Goal: Task Accomplishment & Management: Use online tool/utility

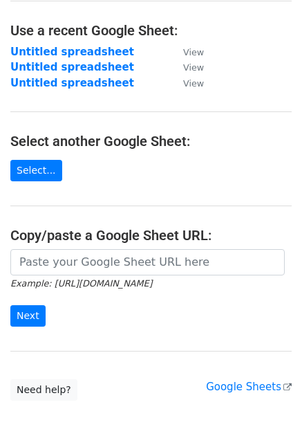
scroll to position [151, 0]
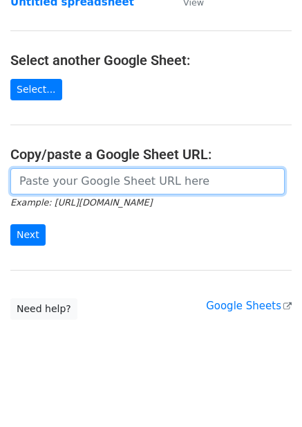
click at [98, 186] on input "url" at bounding box center [147, 181] width 275 height 26
paste input "https://docs.google.com/spreadsheets/d/1hkbxxlX1mj7Q9gK20REE3qG-zdh34ZgF5nP0pvE…"
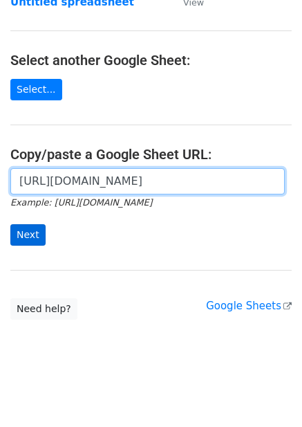
type input "https://docs.google.com/spreadsheets/d/1hkbxxlX1mj7Q9gK20REE3qG-zdh34ZgF5nP0pvE…"
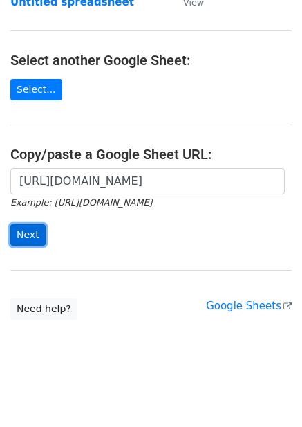
scroll to position [0, 0]
click at [30, 228] on input "Next" at bounding box center [27, 234] width 35 height 21
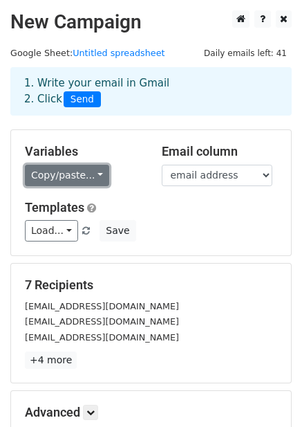
click at [85, 173] on link "Copy/paste..." at bounding box center [67, 175] width 84 height 21
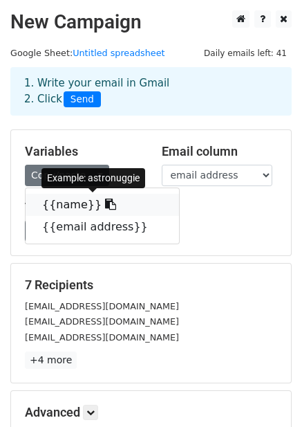
click at [105, 202] on icon at bounding box center [110, 203] width 11 height 11
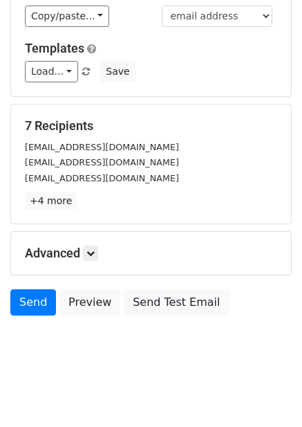
scroll to position [162, 0]
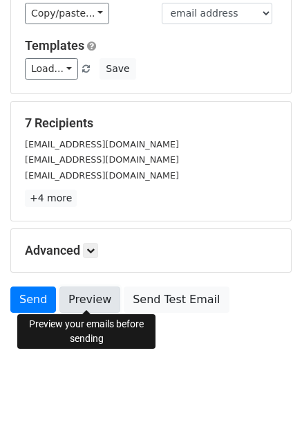
click at [97, 299] on link "Preview" at bounding box center [89, 299] width 61 height 26
click at [100, 293] on link "Preview" at bounding box center [89, 299] width 61 height 26
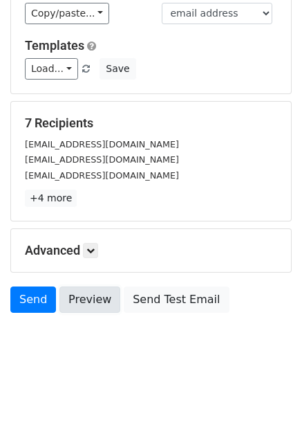
click at [100, 293] on link "Preview" at bounding box center [89, 299] width 61 height 26
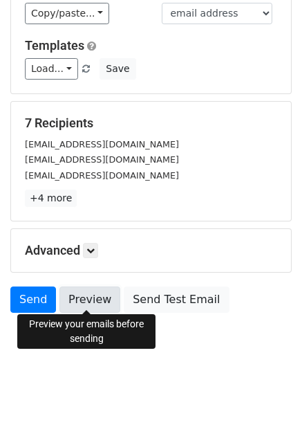
click at [91, 296] on link "Preview" at bounding box center [89, 299] width 61 height 26
click at [83, 299] on link "Preview" at bounding box center [89, 299] width 61 height 26
click at [86, 295] on link "Preview" at bounding box center [89, 299] width 61 height 26
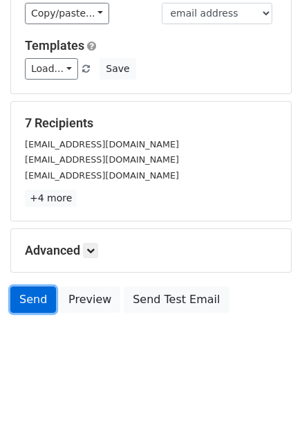
click at [40, 300] on link "Send" at bounding box center [33, 299] width 46 height 26
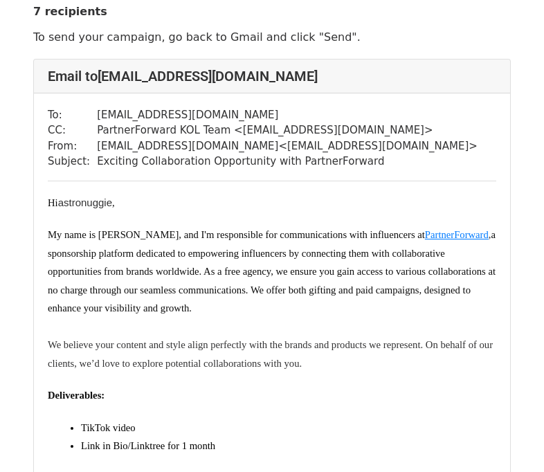
scroll to position [69, 0]
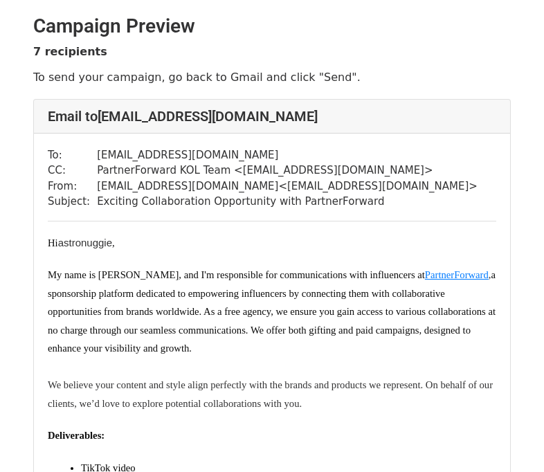
scroll to position [69, 0]
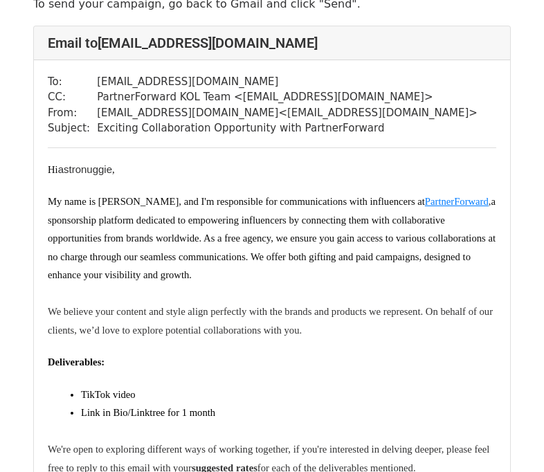
scroll to position [69, 0]
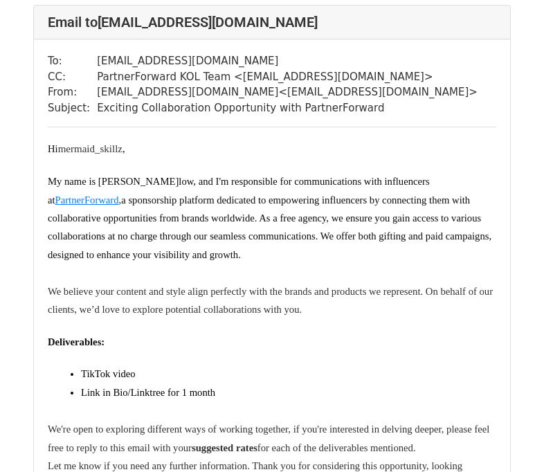
scroll to position [899, 0]
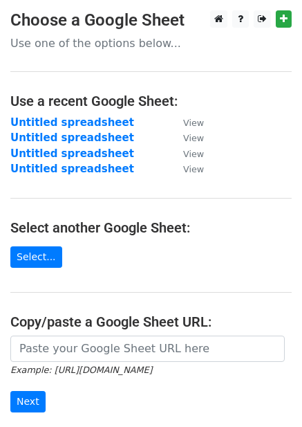
scroll to position [167, 0]
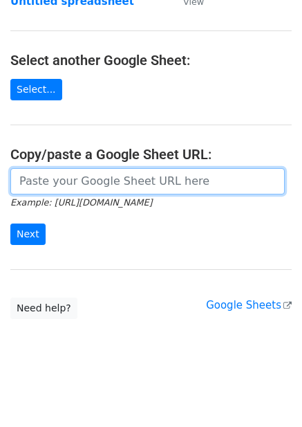
click at [126, 178] on input "url" at bounding box center [147, 181] width 275 height 26
paste input "https://docs.google.com/spreadsheets/d/1F9Gq7qO4C3I9n5be0y4AjUzqVb952rvKij8MewF…"
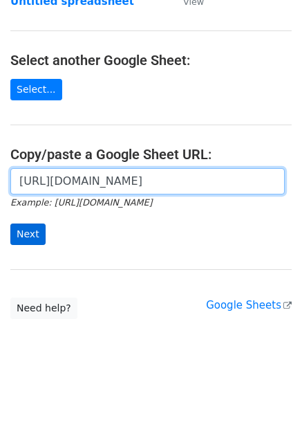
type input "https://docs.google.com/spreadsheets/d/1F9Gq7qO4C3I9n5be0y4AjUzqVb952rvKij8MewF…"
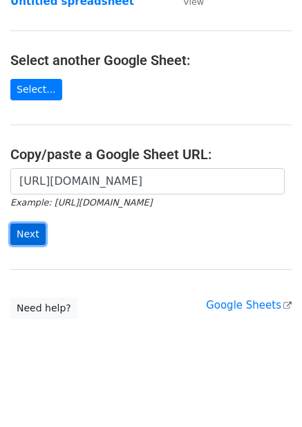
scroll to position [0, 0]
click at [26, 231] on input "Next" at bounding box center [27, 233] width 35 height 21
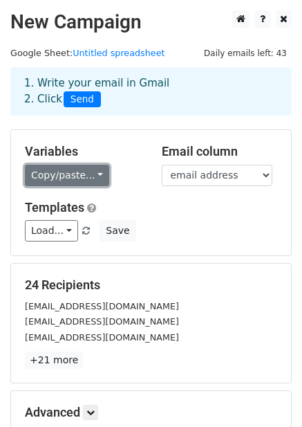
click at [100, 181] on link "Copy/paste..." at bounding box center [67, 175] width 84 height 21
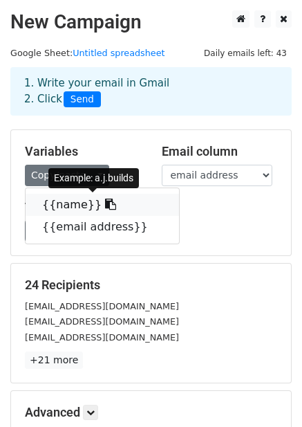
click at [75, 201] on link "{{name}}" at bounding box center [103, 205] width 154 height 22
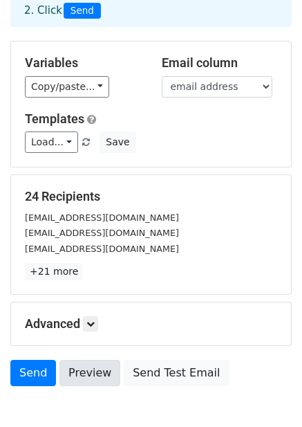
scroll to position [162, 0]
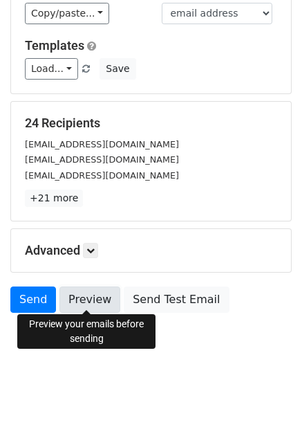
click at [103, 301] on link "Preview" at bounding box center [89, 299] width 61 height 26
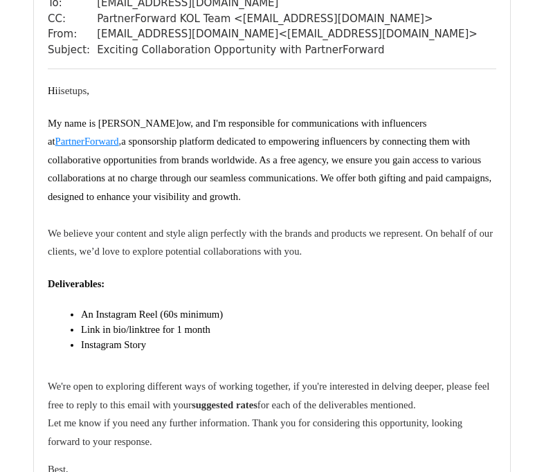
scroll to position [968, 0]
